Goal: Find specific page/section: Find specific page/section

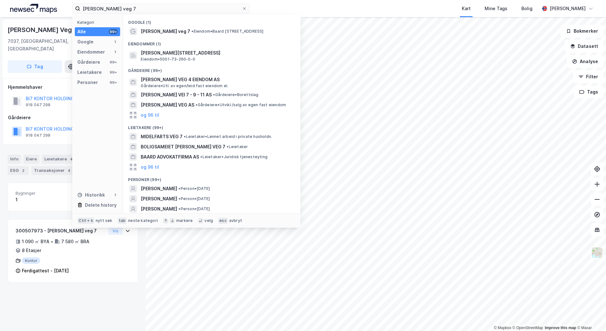
click at [108, 11] on input "[PERSON_NAME] veg 7" at bounding box center [161, 9] width 162 height 10
drag, startPoint x: 135, startPoint y: 11, endPoint x: 64, endPoint y: 14, distance: 71.7
click at [64, 14] on div "[PERSON_NAME] veg 7 Kategori Alle 99+ Google 1 Eiendommer 1 Gårdeiere 99+ Leiet…" at bounding box center [303, 8] width 606 height 17
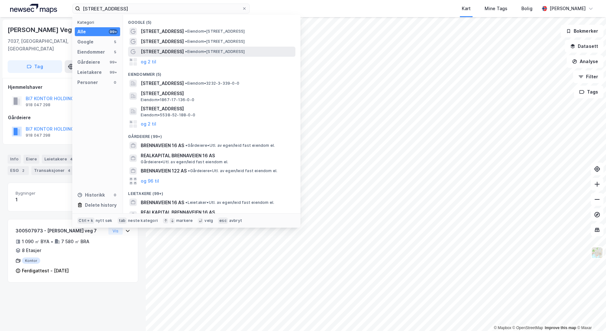
type input "[STREET_ADDRESS]"
click at [245, 53] on span "• Eiendom • [STREET_ADDRESS]" at bounding box center [215, 51] width 60 height 5
